Goal: Task Accomplishment & Management: Use online tool/utility

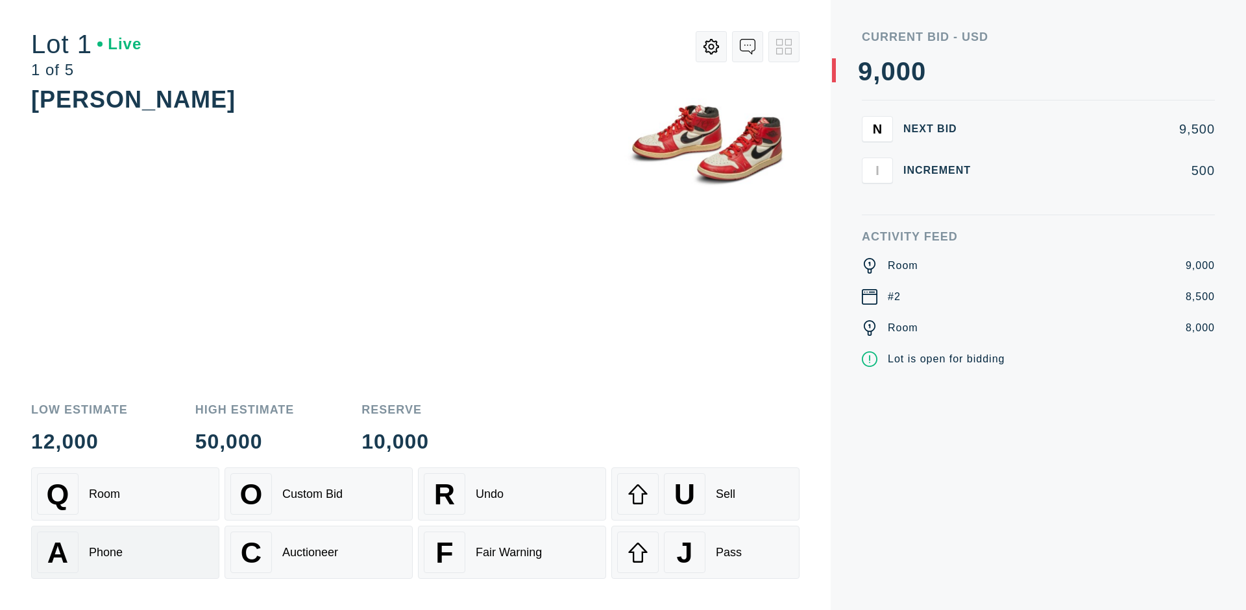
click at [125, 553] on div "A Phone" at bounding box center [125, 553] width 176 height 42
click at [319, 494] on div "Custom Bid" at bounding box center [312, 495] width 60 height 14
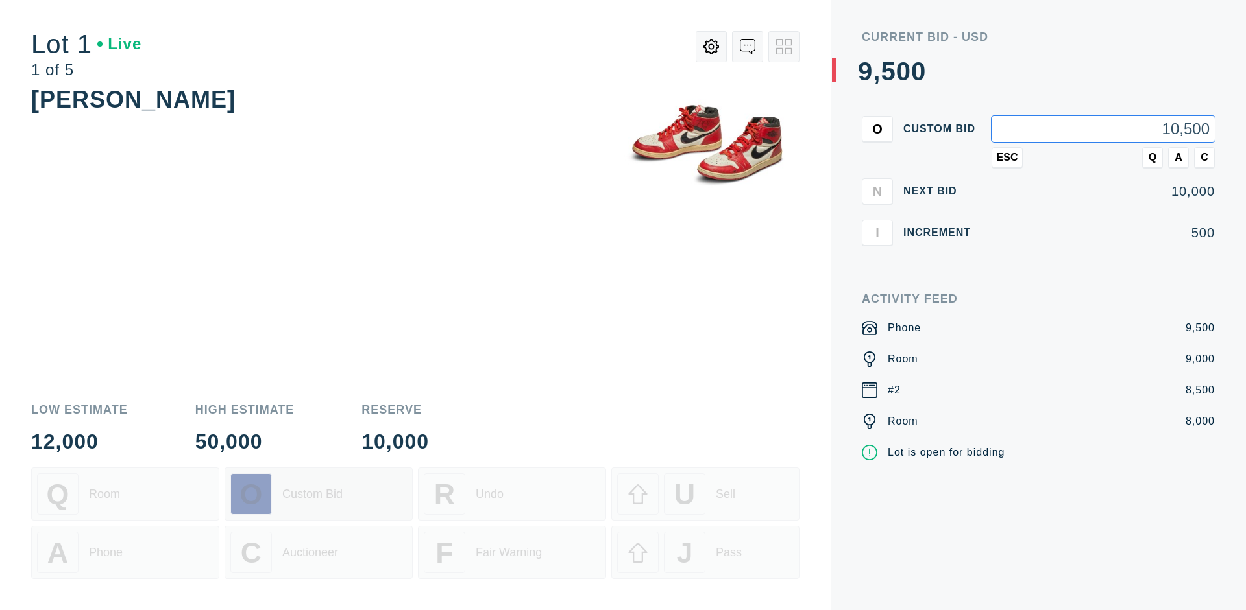
type input "10,500"
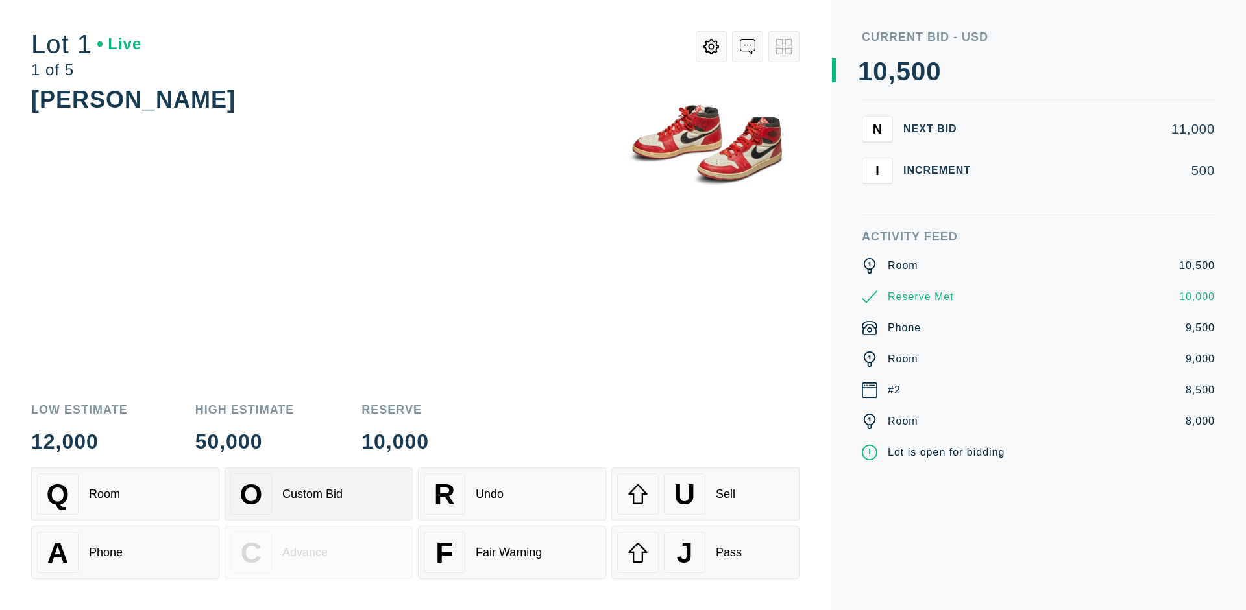
click at [319, 494] on div "Custom Bid" at bounding box center [312, 495] width 60 height 14
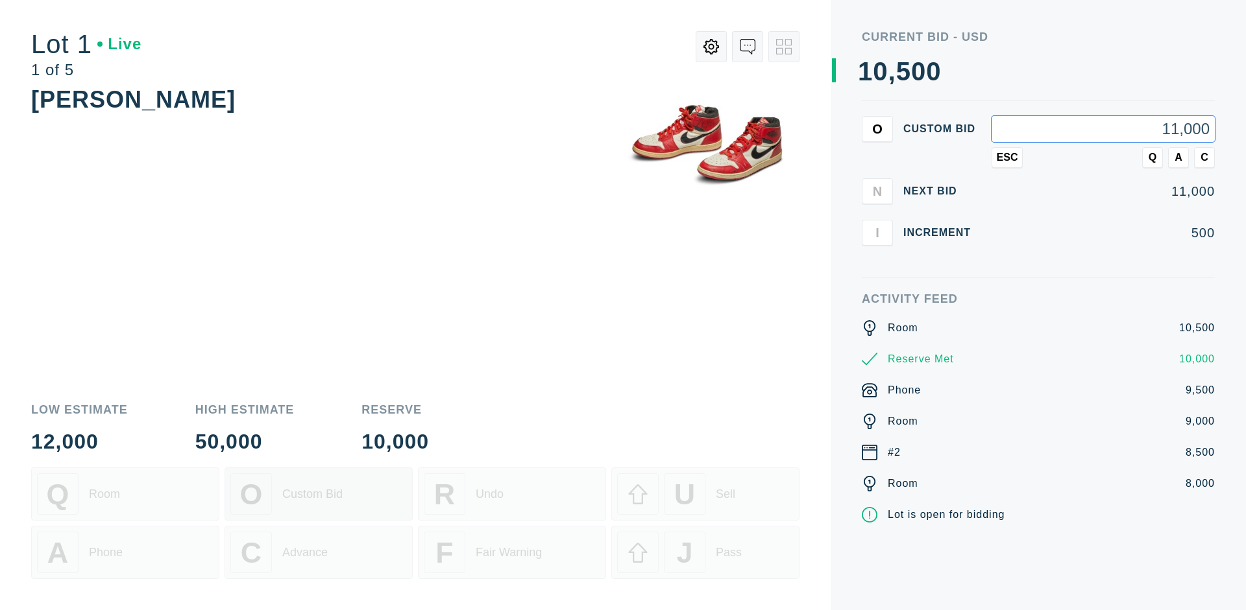
type input "11,000"
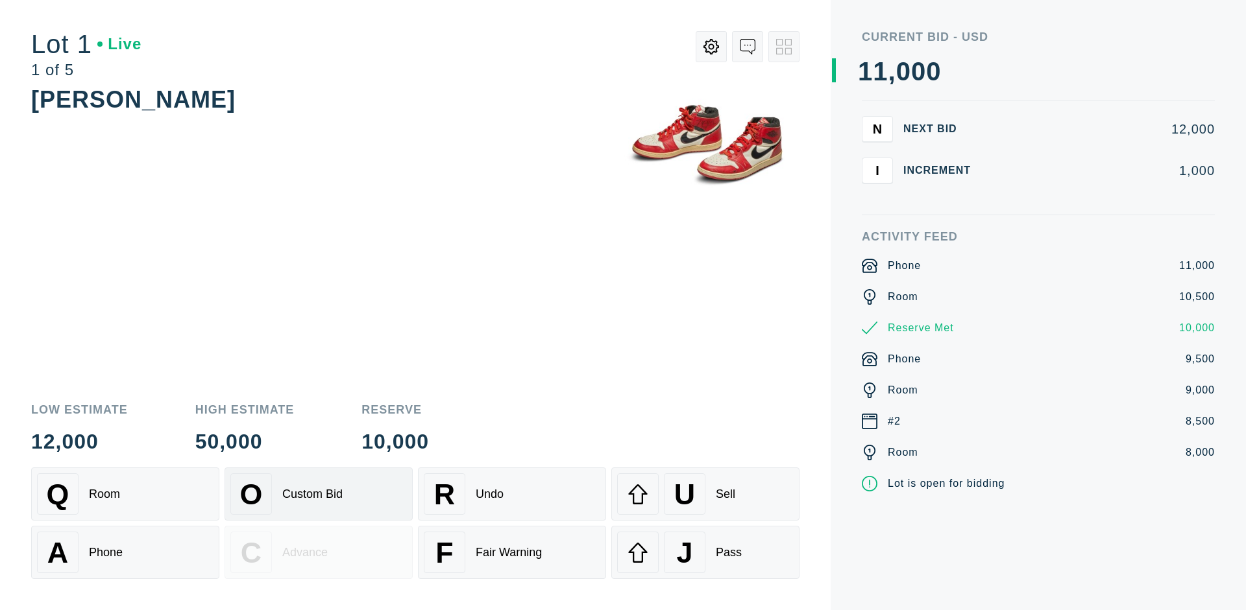
click at [125, 494] on div "Q Room" at bounding box center [125, 495] width 176 height 42
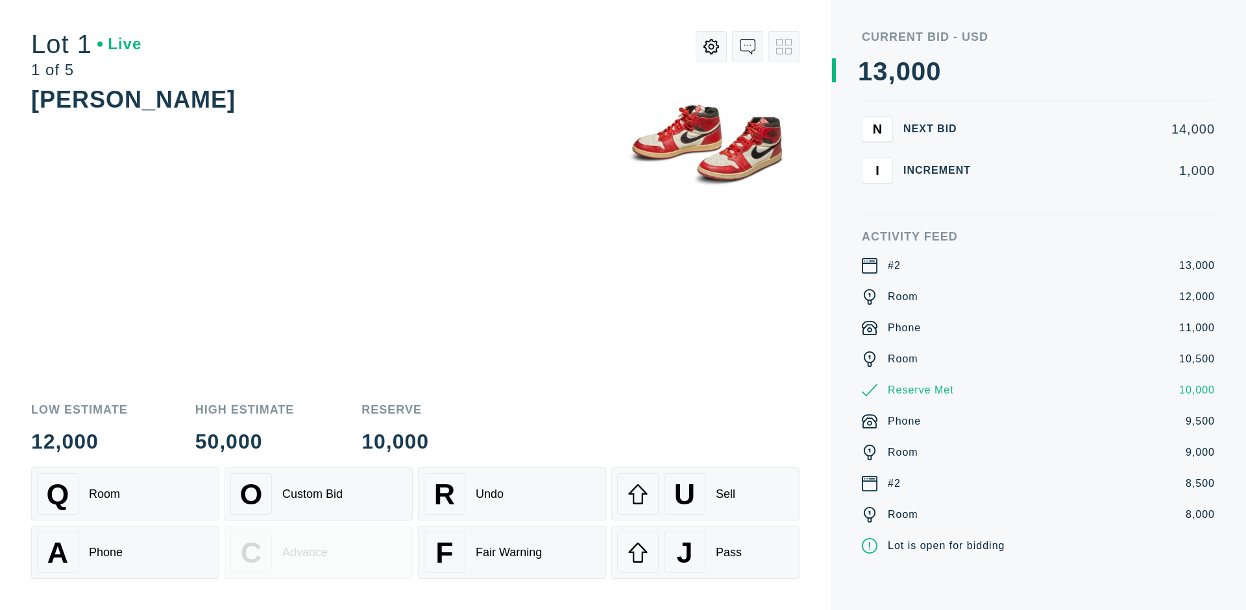
click at [125, 553] on div "A Phone" at bounding box center [125, 553] width 176 height 42
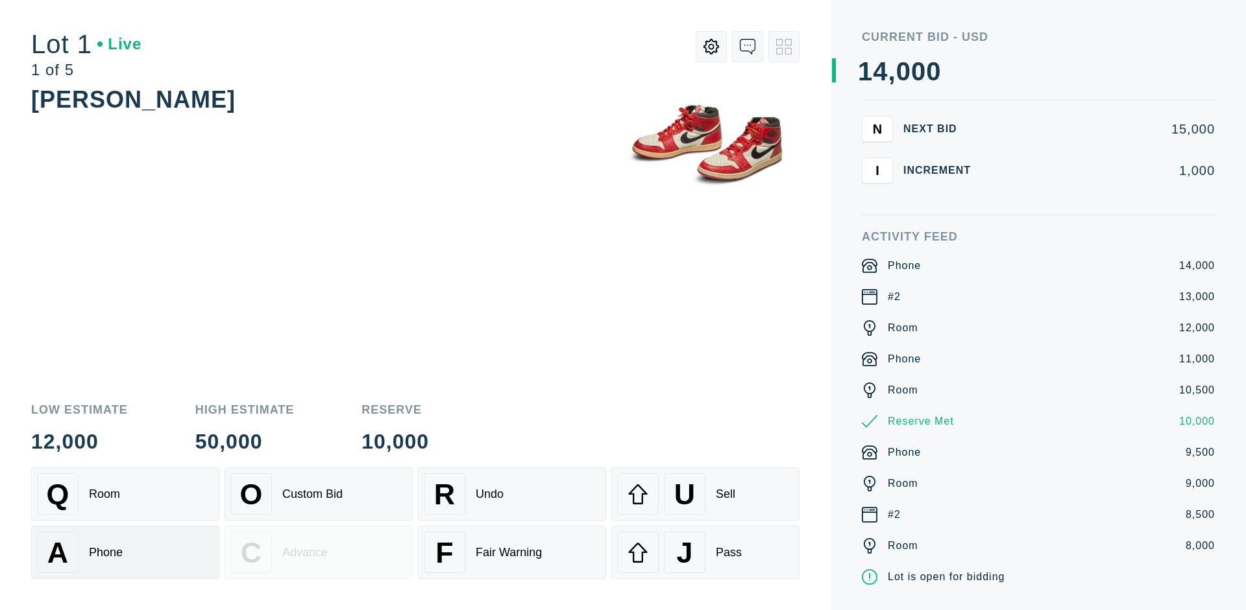
click at [125, 494] on div "Q Room" at bounding box center [125, 495] width 176 height 42
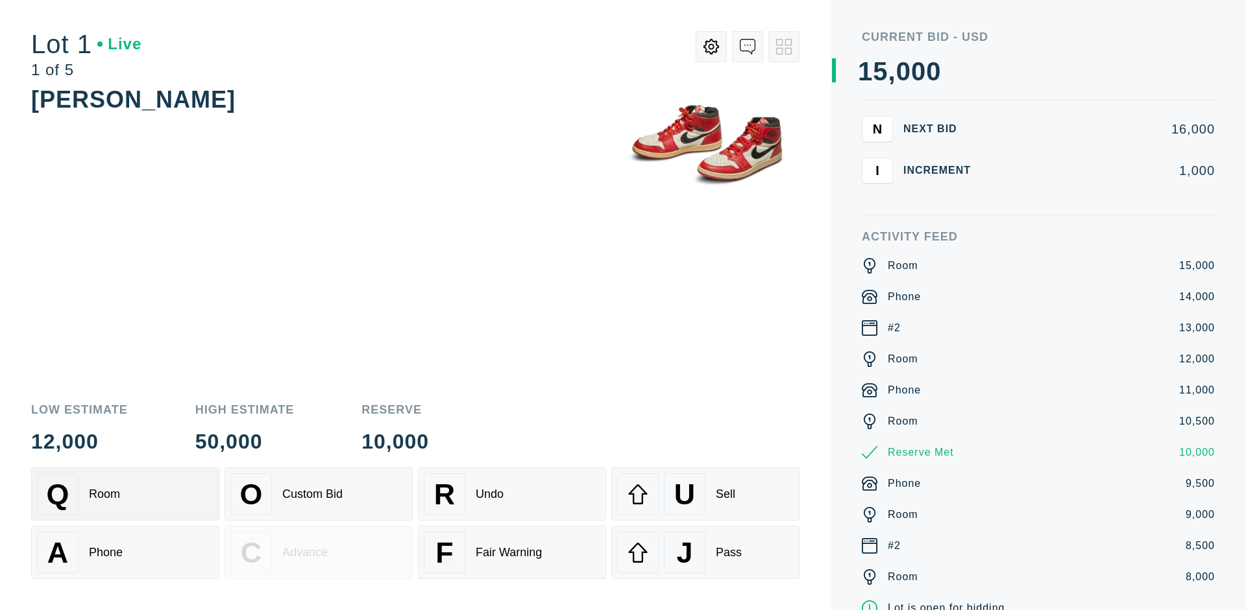
click at [512, 494] on div "R Undo" at bounding box center [512, 495] width 176 height 42
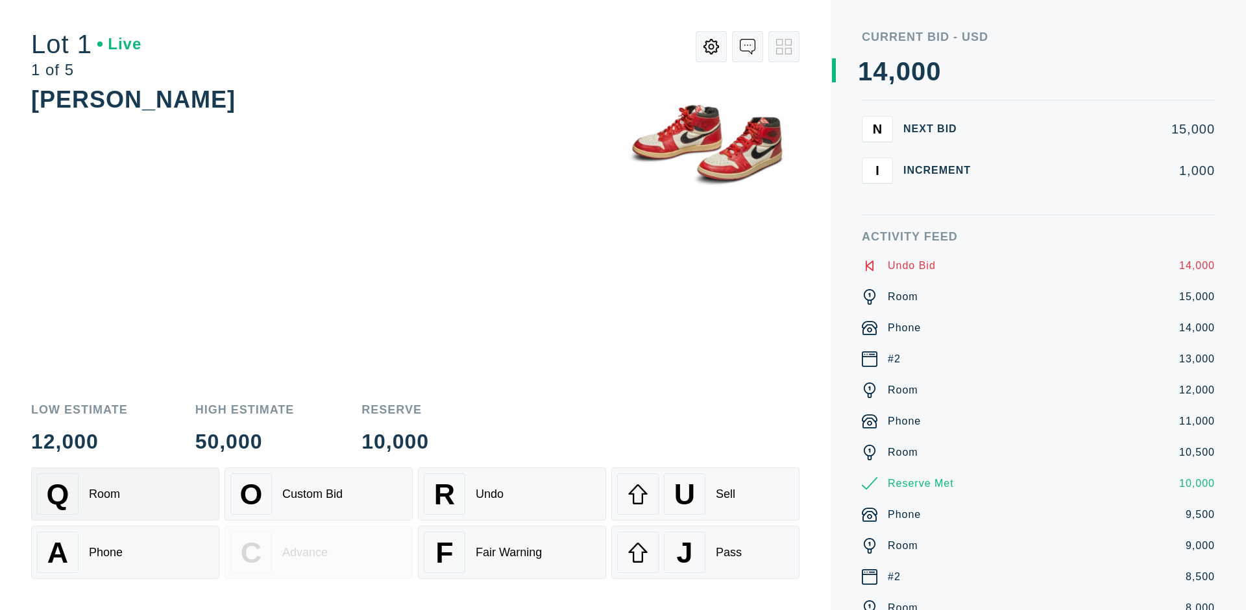
click at [125, 494] on div "Q Room" at bounding box center [125, 495] width 176 height 42
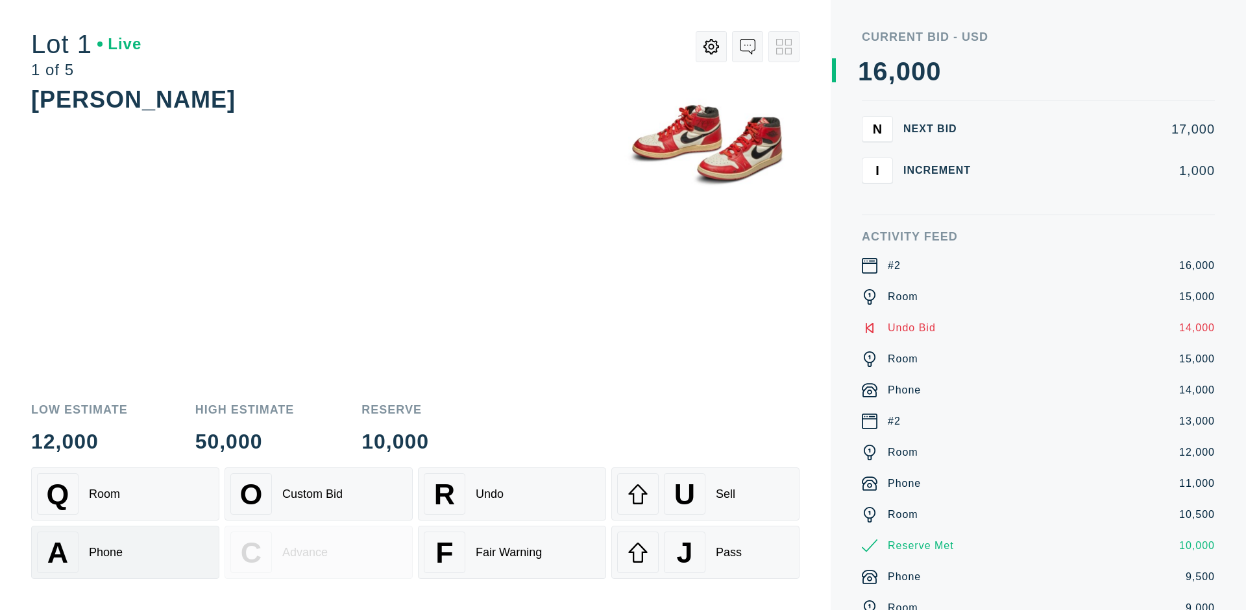
click at [125, 553] on div "A Phone" at bounding box center [125, 553] width 176 height 42
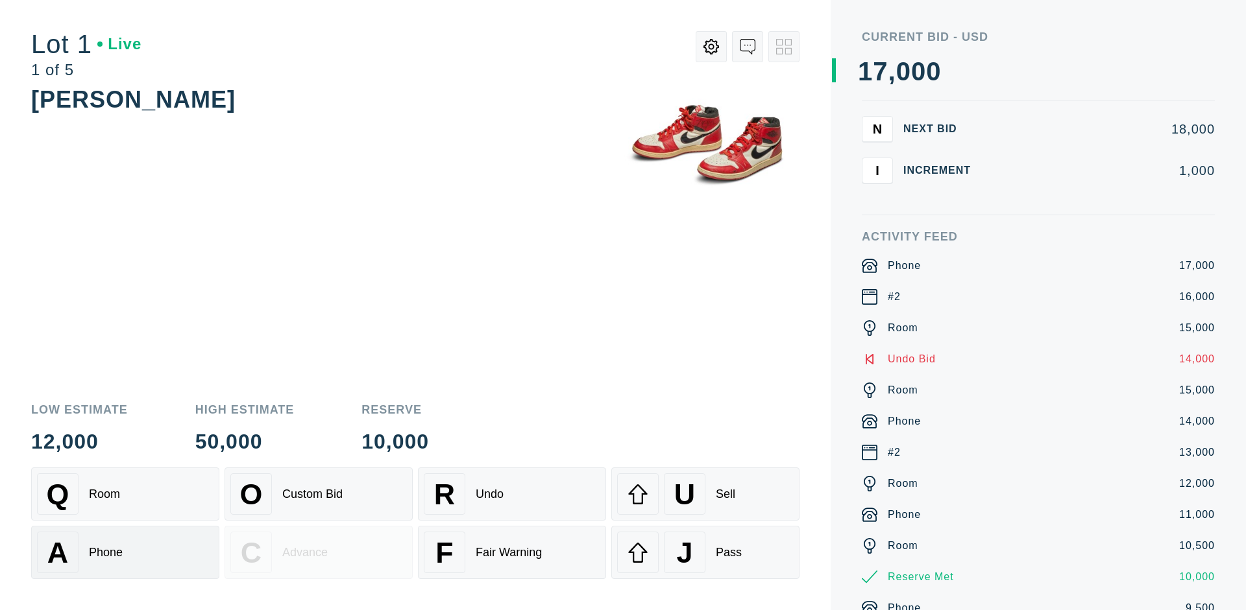
click at [125, 494] on div "Q Room" at bounding box center [125, 495] width 176 height 42
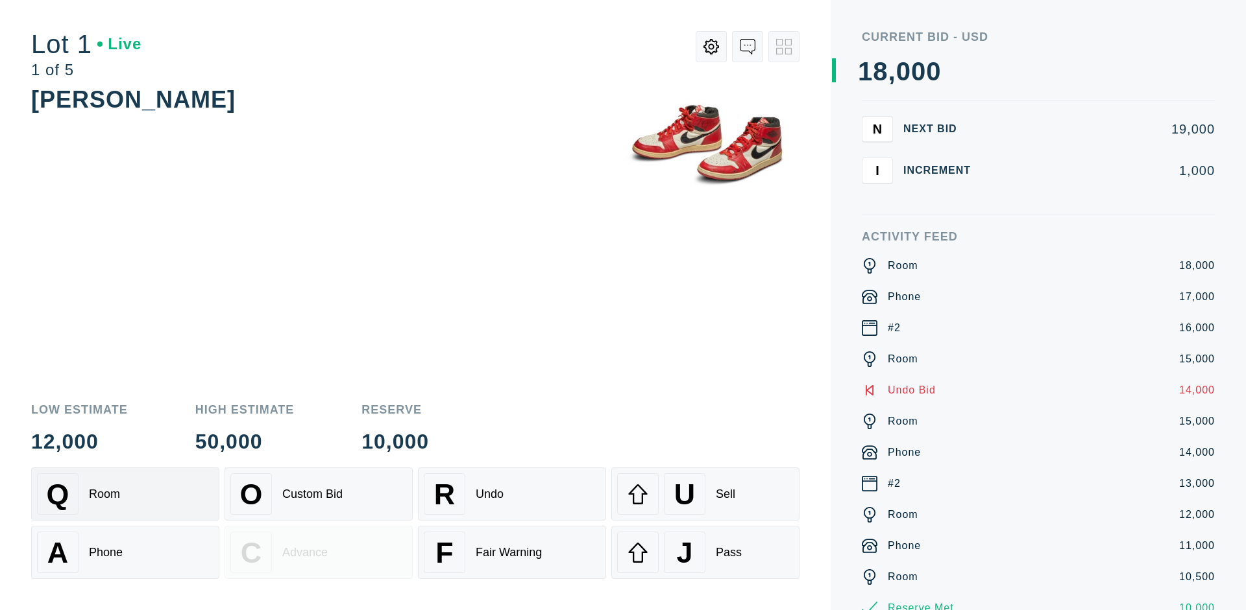
click at [512, 494] on div "R Undo" at bounding box center [512, 495] width 176 height 42
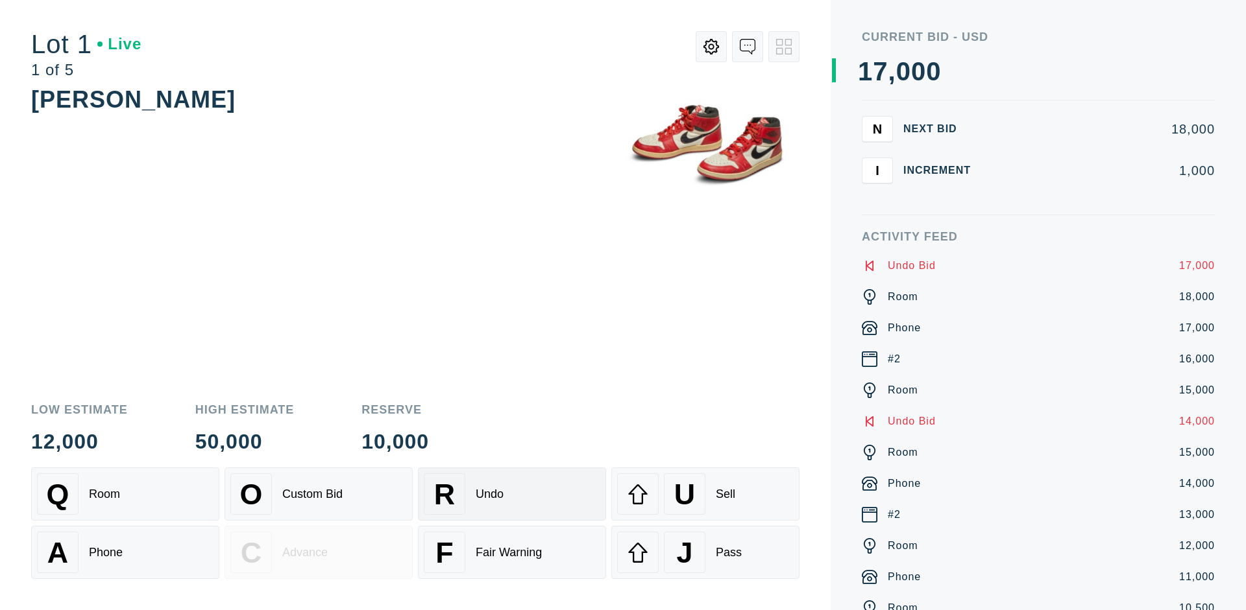
click at [705, 494] on div "U Sell" at bounding box center [705, 495] width 176 height 42
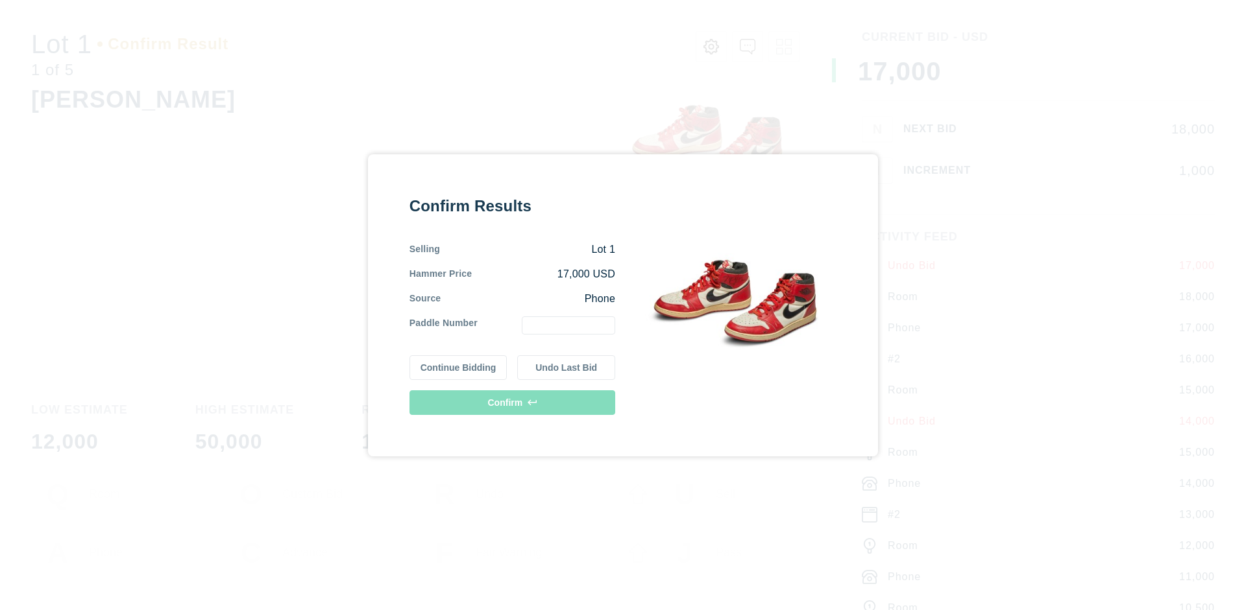
click at [459, 367] on button "Continue Bidding" at bounding box center [458, 367] width 98 height 25
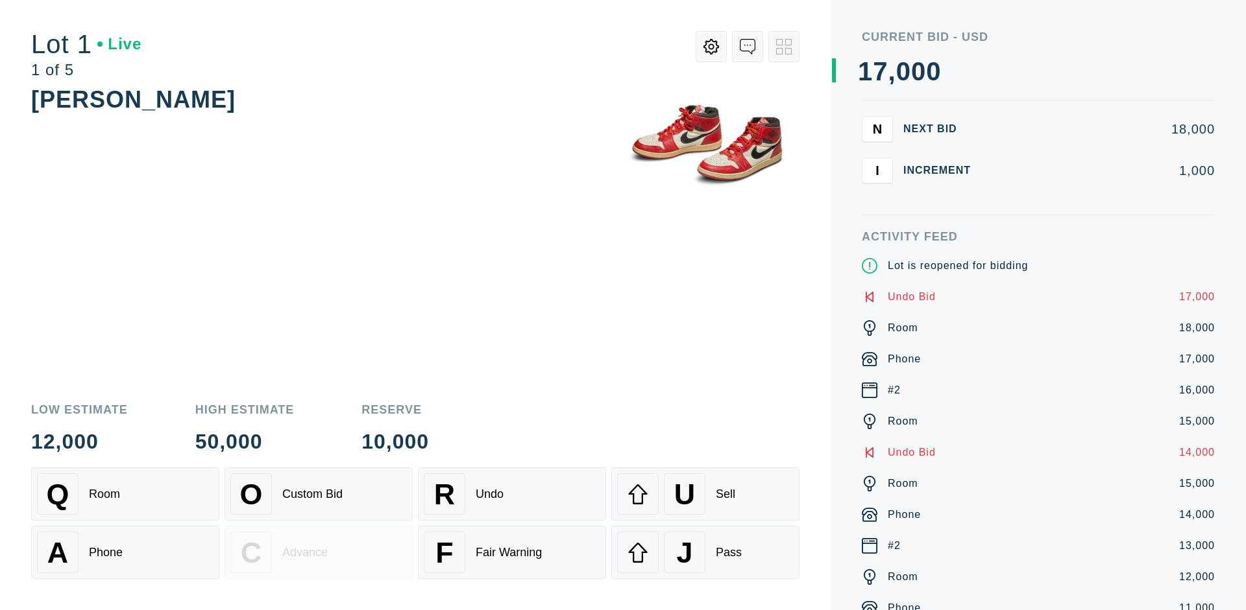
click at [705, 494] on div "U Sell" at bounding box center [705, 495] width 176 height 42
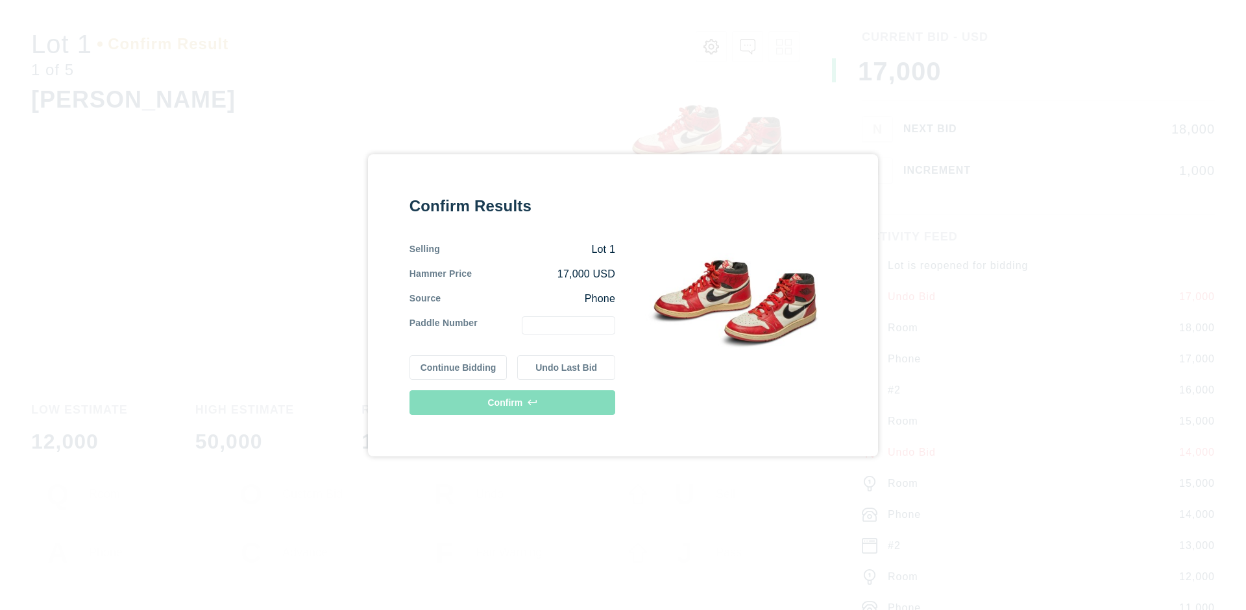
click at [566, 367] on button "Undo Last Bid" at bounding box center [566, 367] width 98 height 25
click at [459, 365] on button "Continue Bidding" at bounding box center [458, 366] width 98 height 25
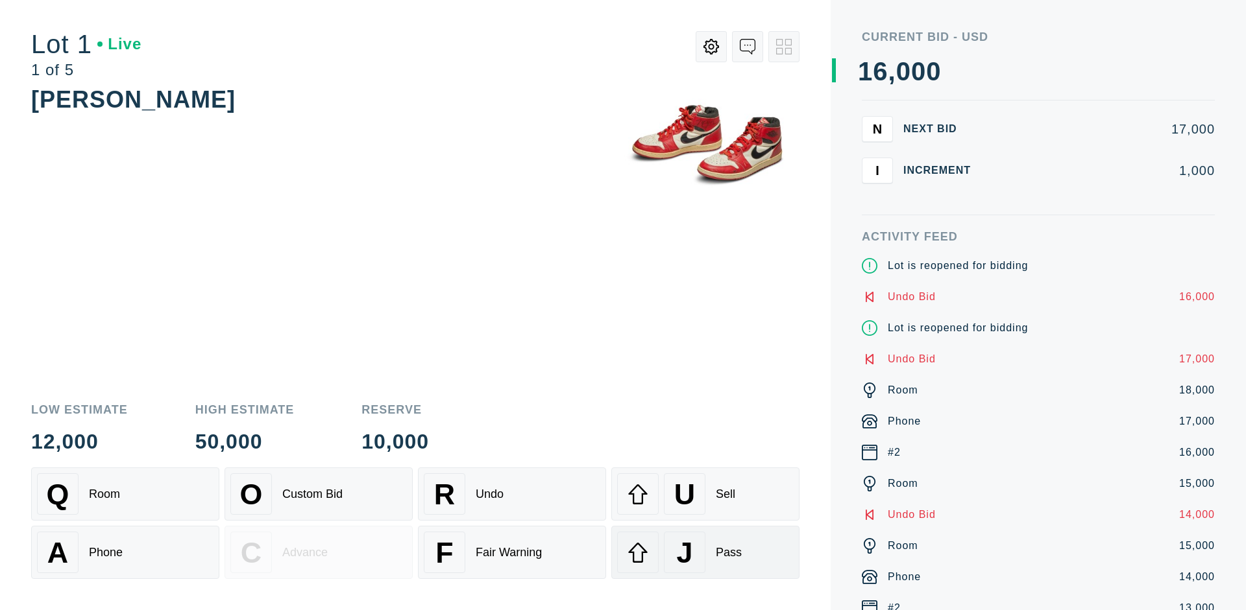
click at [705, 553] on div "J Pass" at bounding box center [705, 553] width 176 height 42
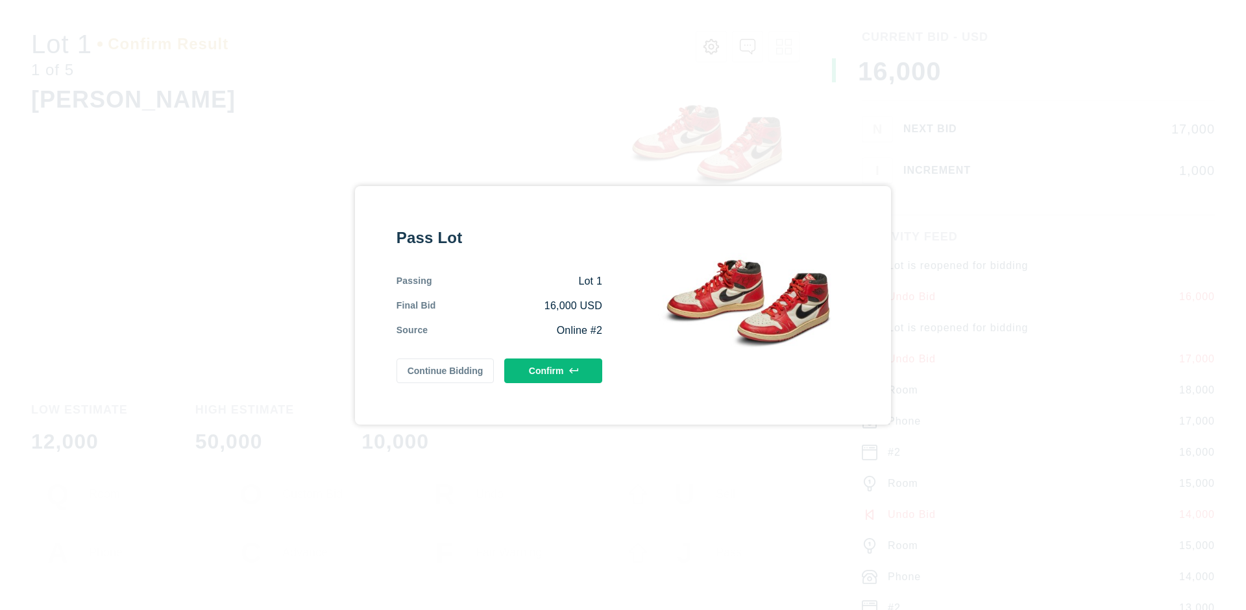
click at [553, 370] on button "Confirm" at bounding box center [553, 371] width 98 height 25
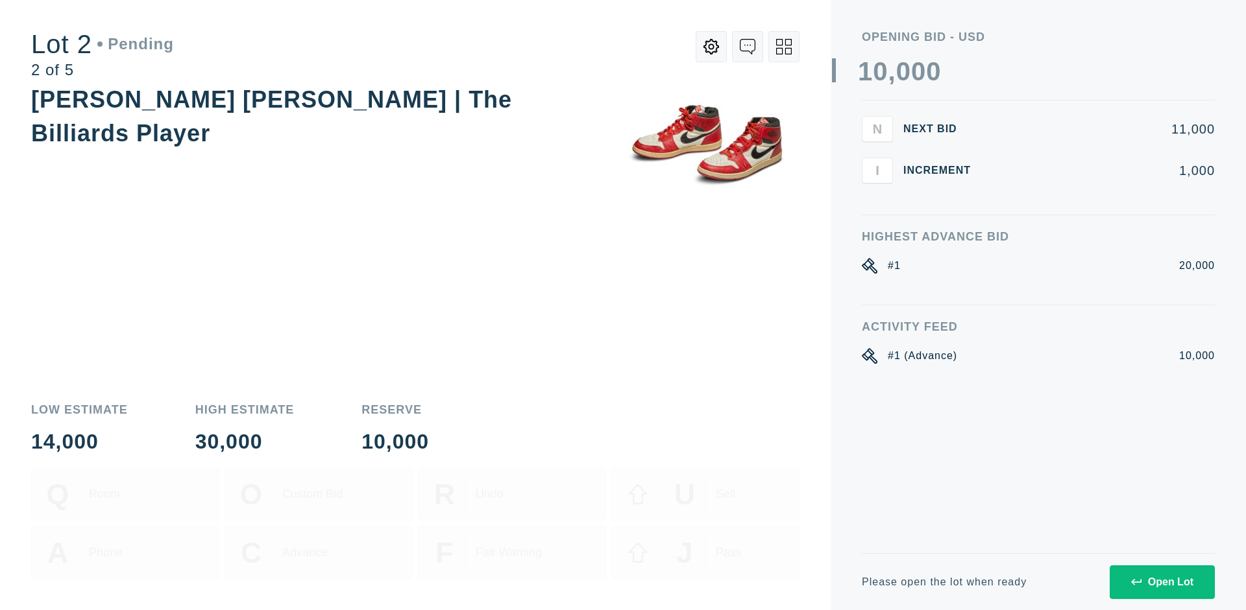
click at [1161, 582] on div "Open Lot" at bounding box center [1162, 583] width 62 height 12
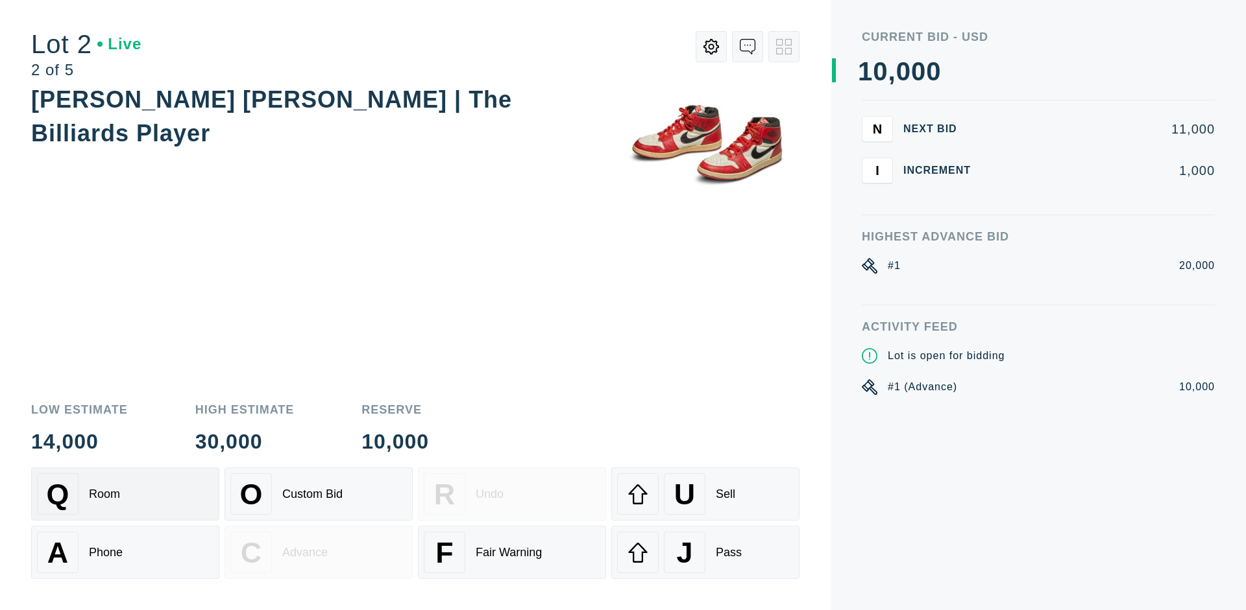
click at [125, 494] on div "Q Room" at bounding box center [125, 495] width 176 height 42
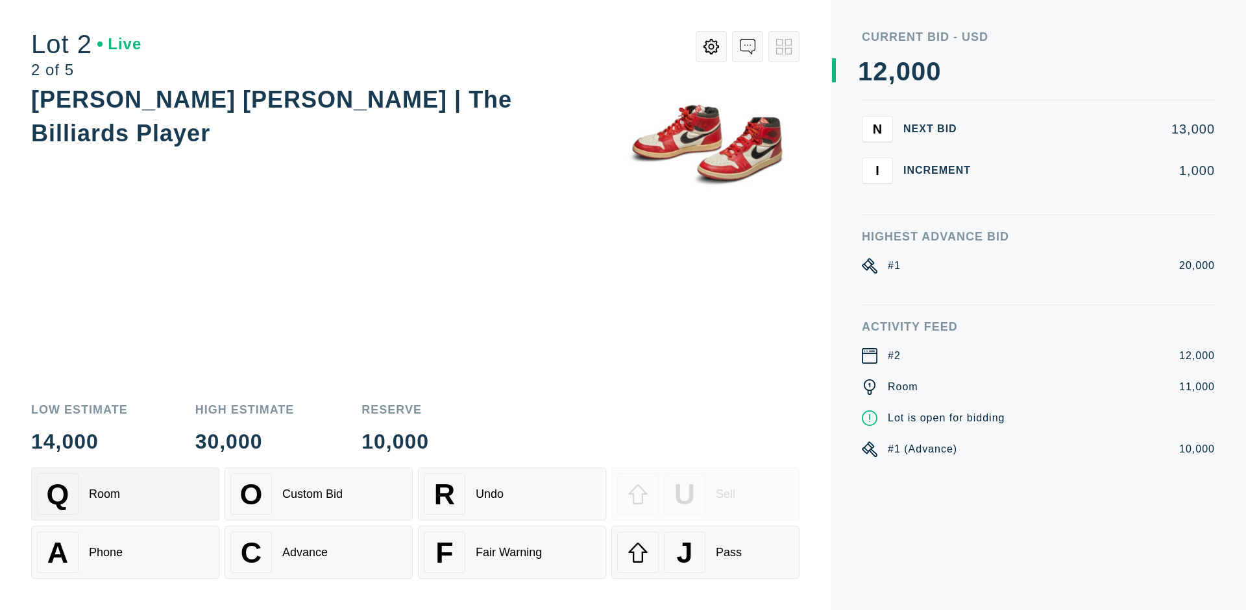
click at [319, 553] on div "Advance" at bounding box center [304, 553] width 45 height 14
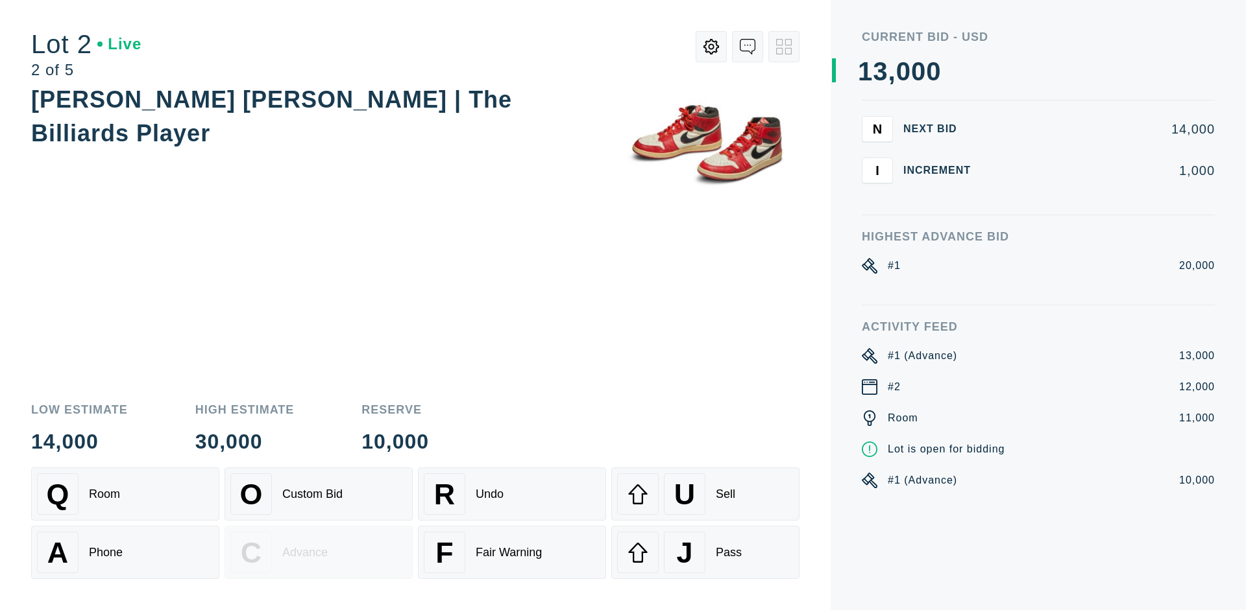
click at [705, 553] on div "J Pass" at bounding box center [705, 553] width 176 height 42
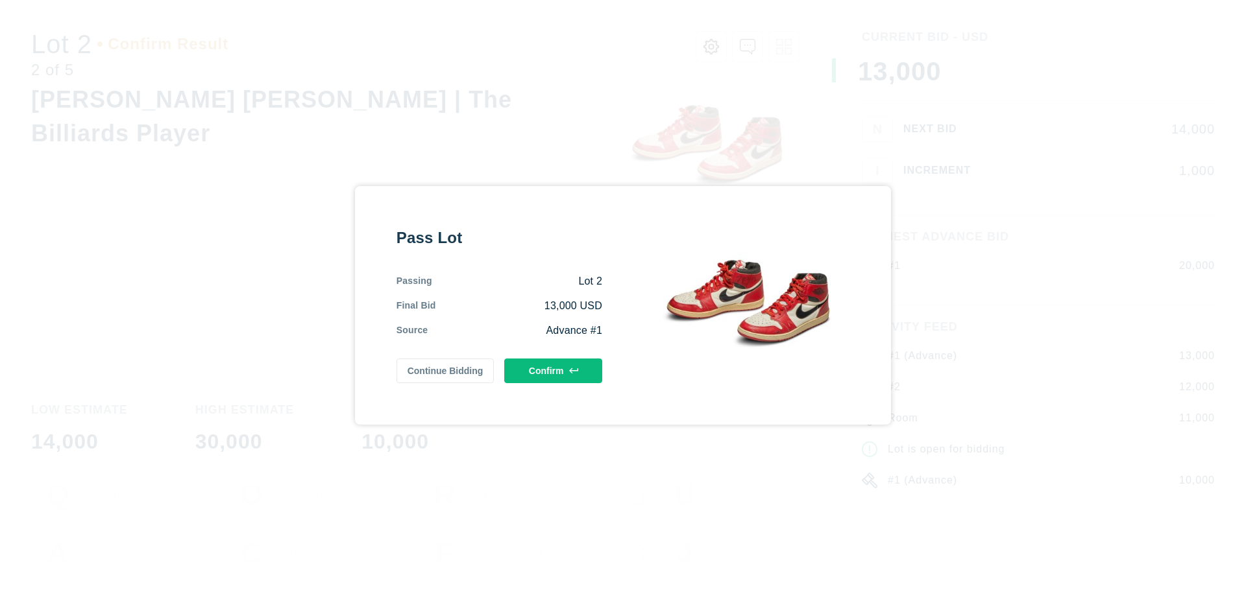
click at [553, 370] on button "Confirm" at bounding box center [553, 371] width 98 height 25
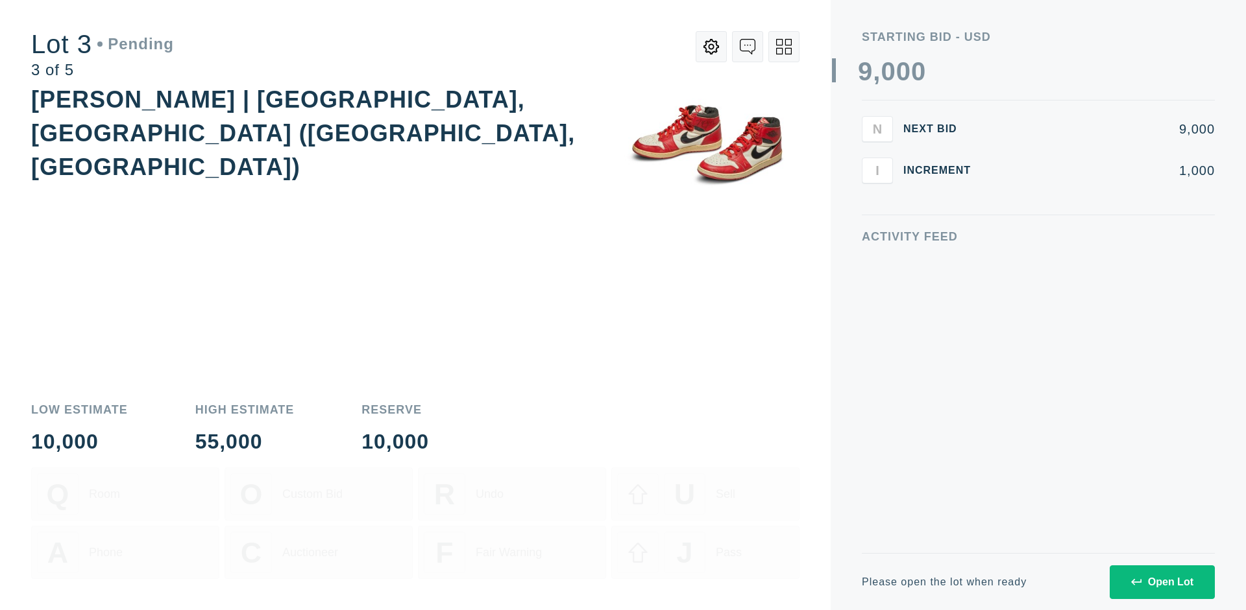
click at [1161, 582] on div "Open Lot" at bounding box center [1162, 583] width 62 height 12
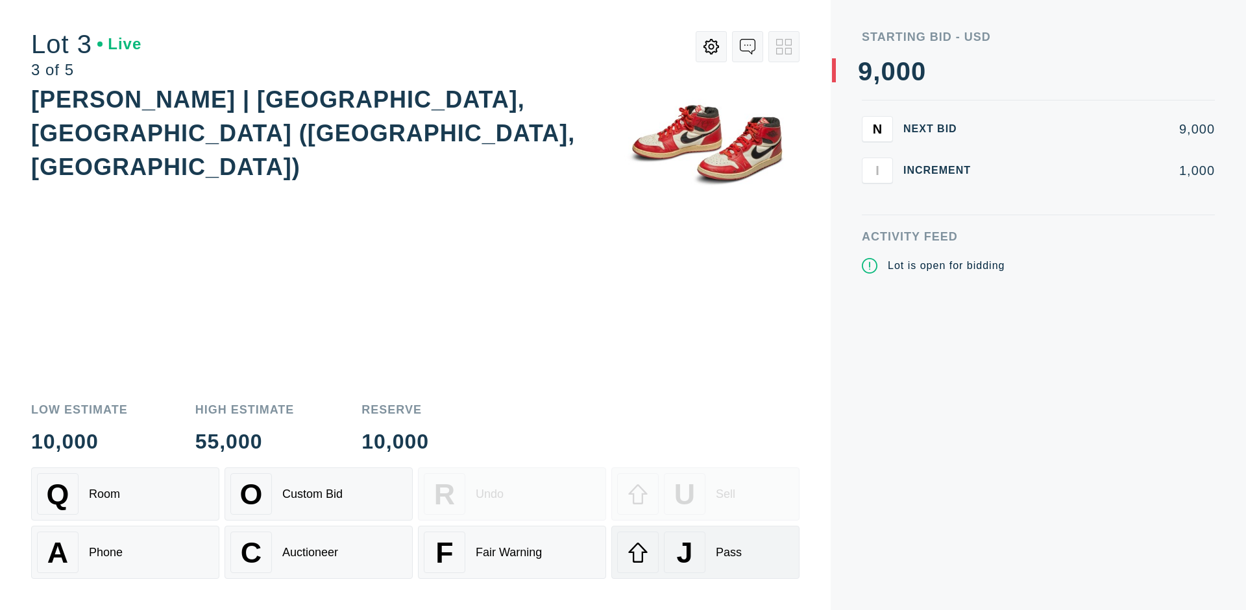
click at [705, 553] on div "J Pass" at bounding box center [705, 553] width 176 height 42
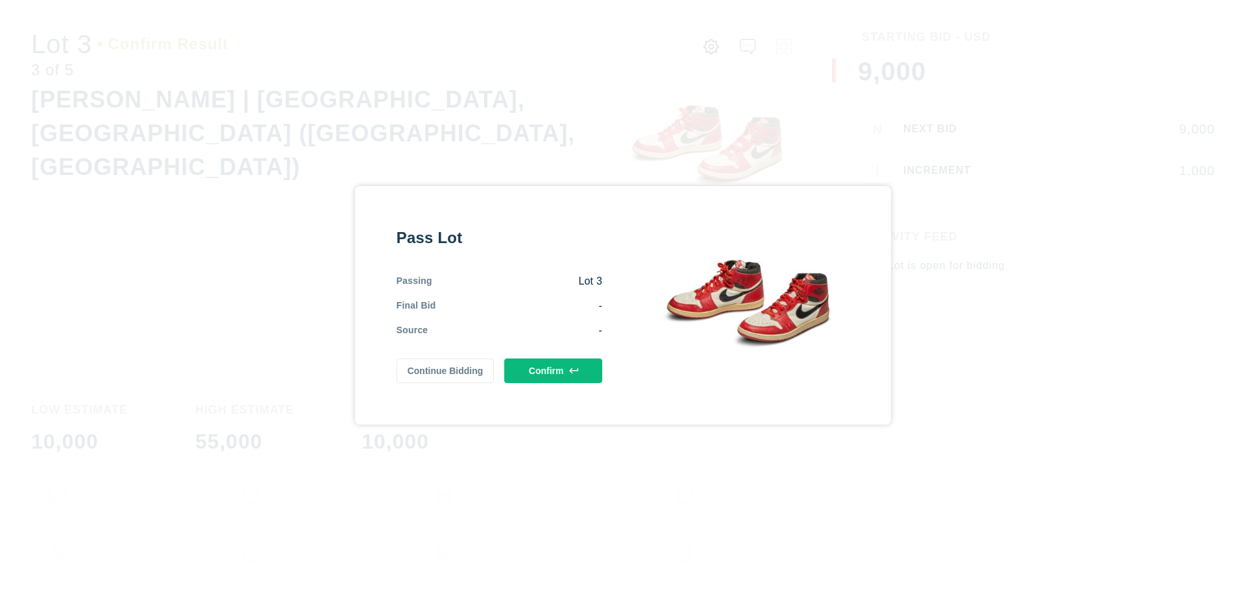
click at [553, 370] on button "Confirm" at bounding box center [553, 371] width 98 height 25
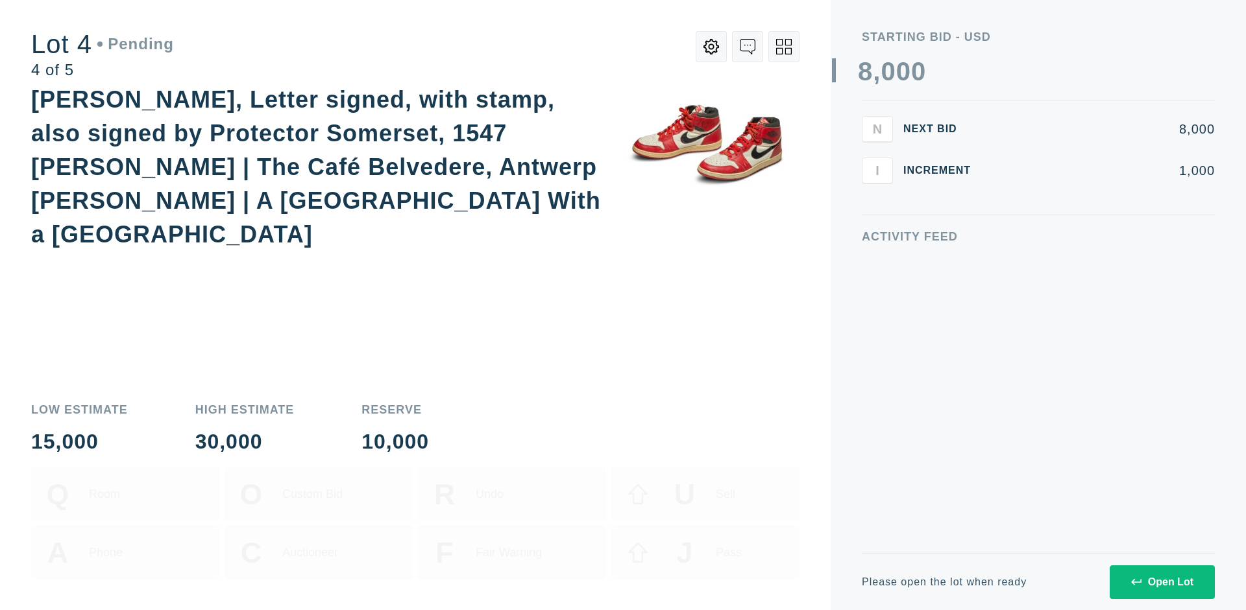
click at [1161, 582] on div "Open Lot" at bounding box center [1162, 583] width 62 height 12
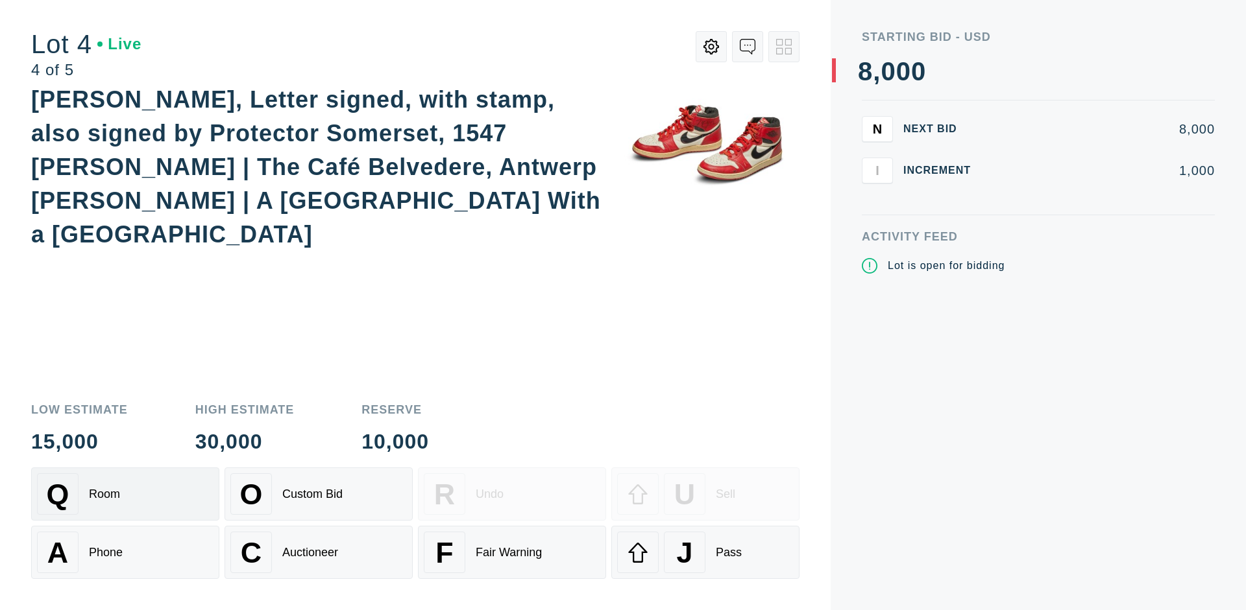
click at [125, 494] on div "Q Room" at bounding box center [125, 495] width 176 height 42
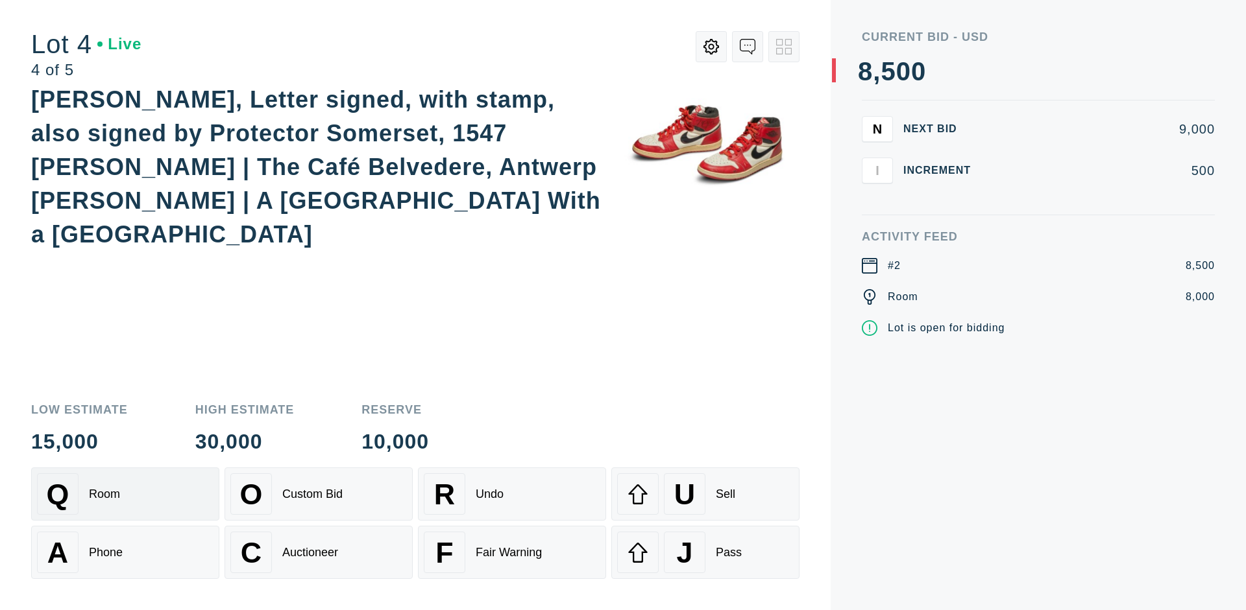
click at [319, 553] on div "Auctioneer" at bounding box center [310, 553] width 56 height 14
click at [705, 553] on div "J Pass" at bounding box center [705, 553] width 176 height 42
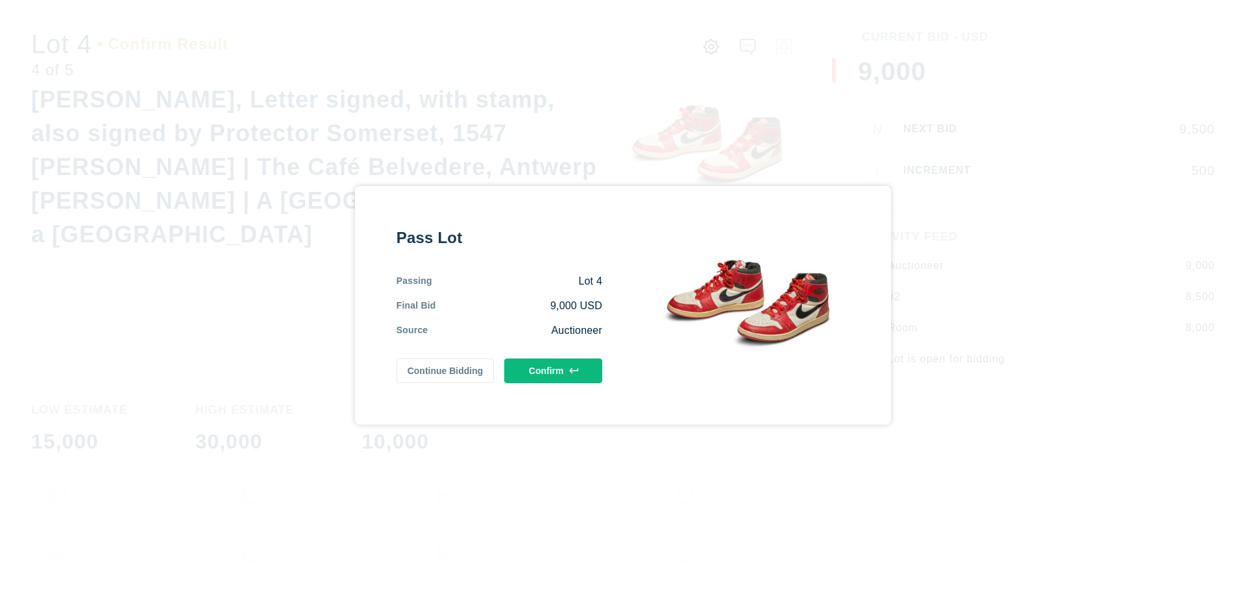
click at [553, 370] on button "Confirm" at bounding box center [553, 371] width 98 height 25
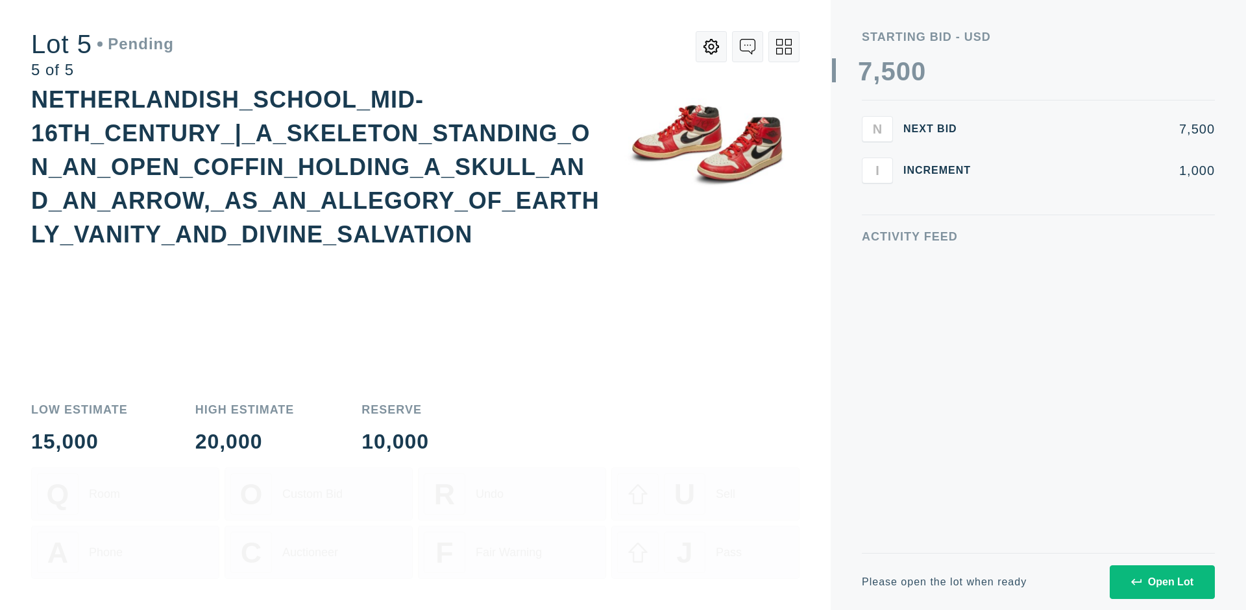
click at [1161, 582] on div "Open Lot" at bounding box center [1162, 583] width 62 height 12
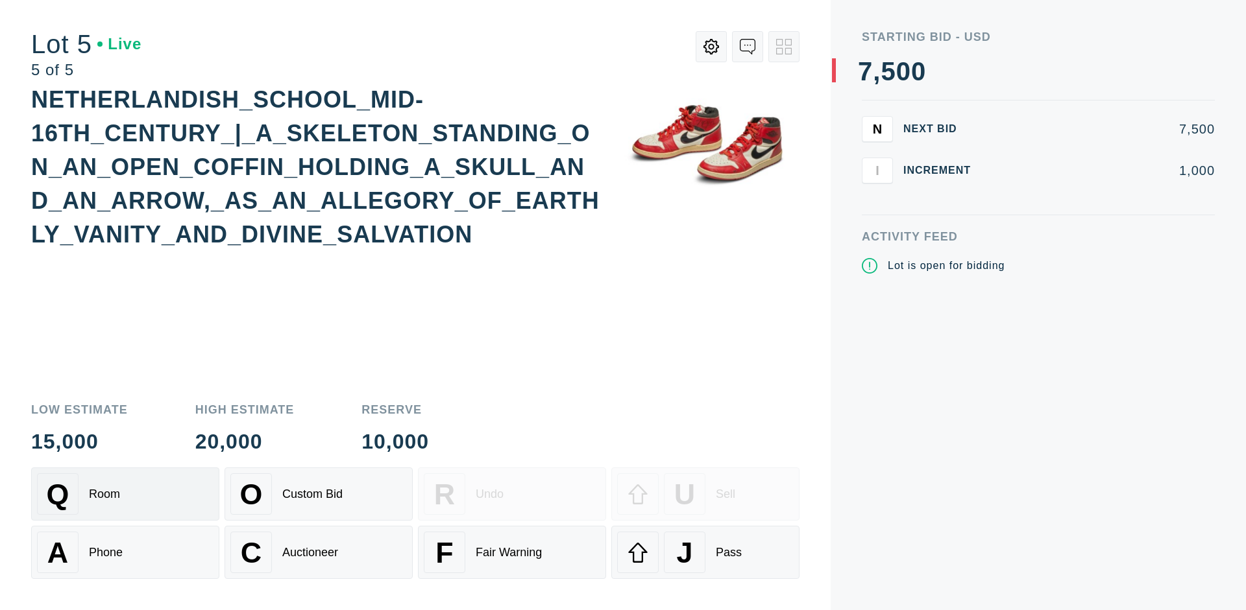
click at [125, 494] on div "Q Room" at bounding box center [125, 495] width 176 height 42
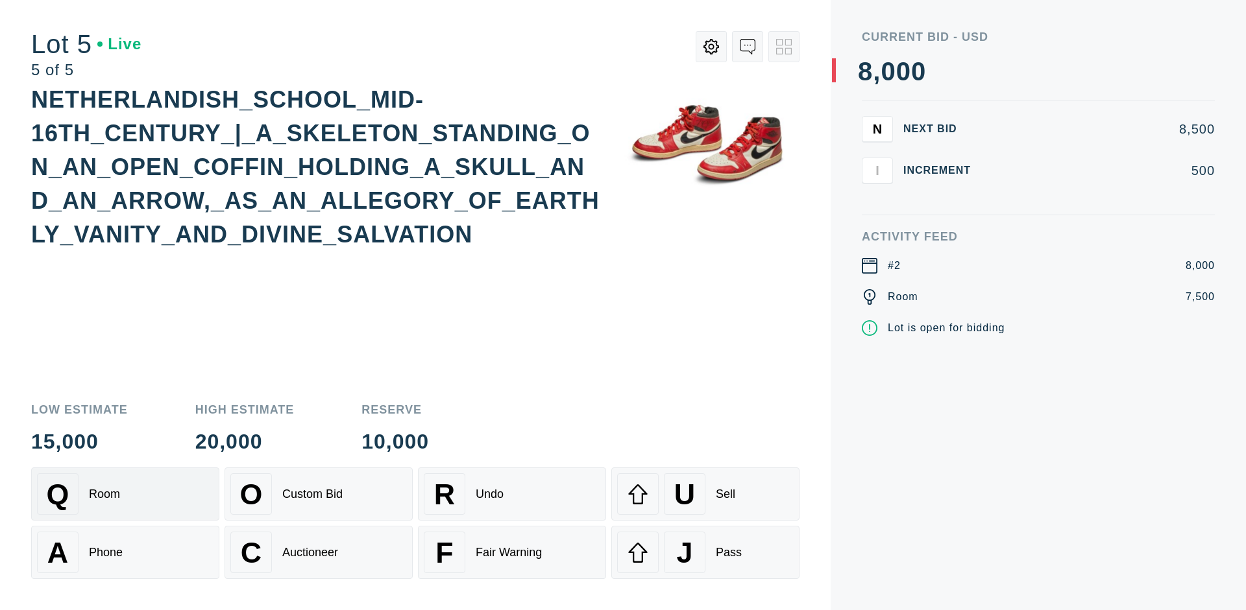
click at [125, 494] on div "Q Room" at bounding box center [125, 495] width 176 height 42
